Goal: Entertainment & Leisure: Consume media (video, audio)

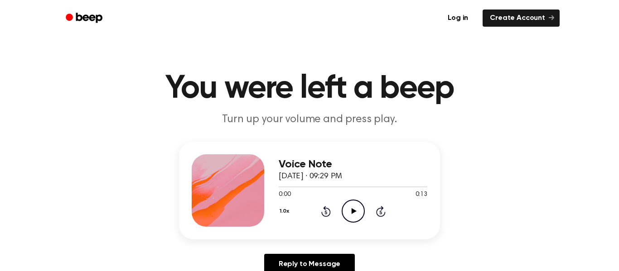
click at [349, 206] on icon "Play Audio" at bounding box center [352, 211] width 23 height 23
click at [279, 187] on div at bounding box center [353, 187] width 149 height 1
click at [348, 214] on icon "Play Audio" at bounding box center [352, 211] width 23 height 23
click at [352, 202] on icon "Play Audio" at bounding box center [352, 211] width 23 height 23
click at [356, 219] on icon "Play Audio" at bounding box center [352, 211] width 23 height 23
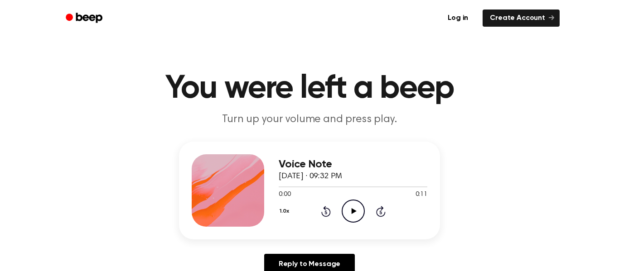
click at [354, 210] on icon at bounding box center [353, 211] width 5 height 6
click at [356, 208] on icon "Play Audio" at bounding box center [352, 211] width 23 height 23
click at [350, 209] on icon "Play Audio" at bounding box center [352, 211] width 23 height 23
click at [349, 216] on icon "Play Audio" at bounding box center [352, 211] width 23 height 23
